Goal: Task Accomplishment & Management: Manage account settings

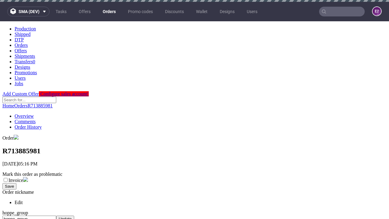
scroll to position [248, 0]
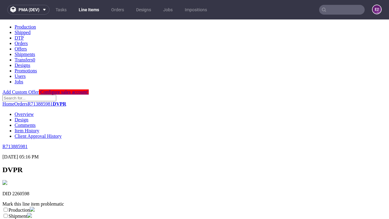
scroll to position [107, 0]
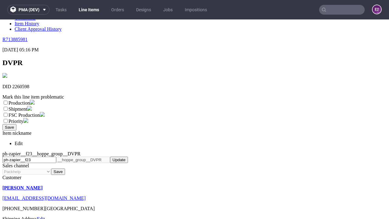
select select "dtp_ca_needed"
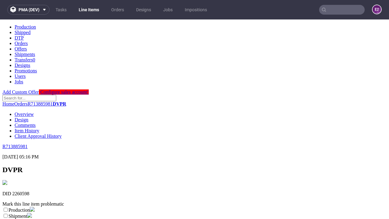
scroll to position [0, 0]
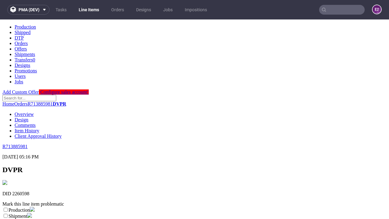
checkbox input "true"
